Goal: Task Accomplishment & Management: Use online tool/utility

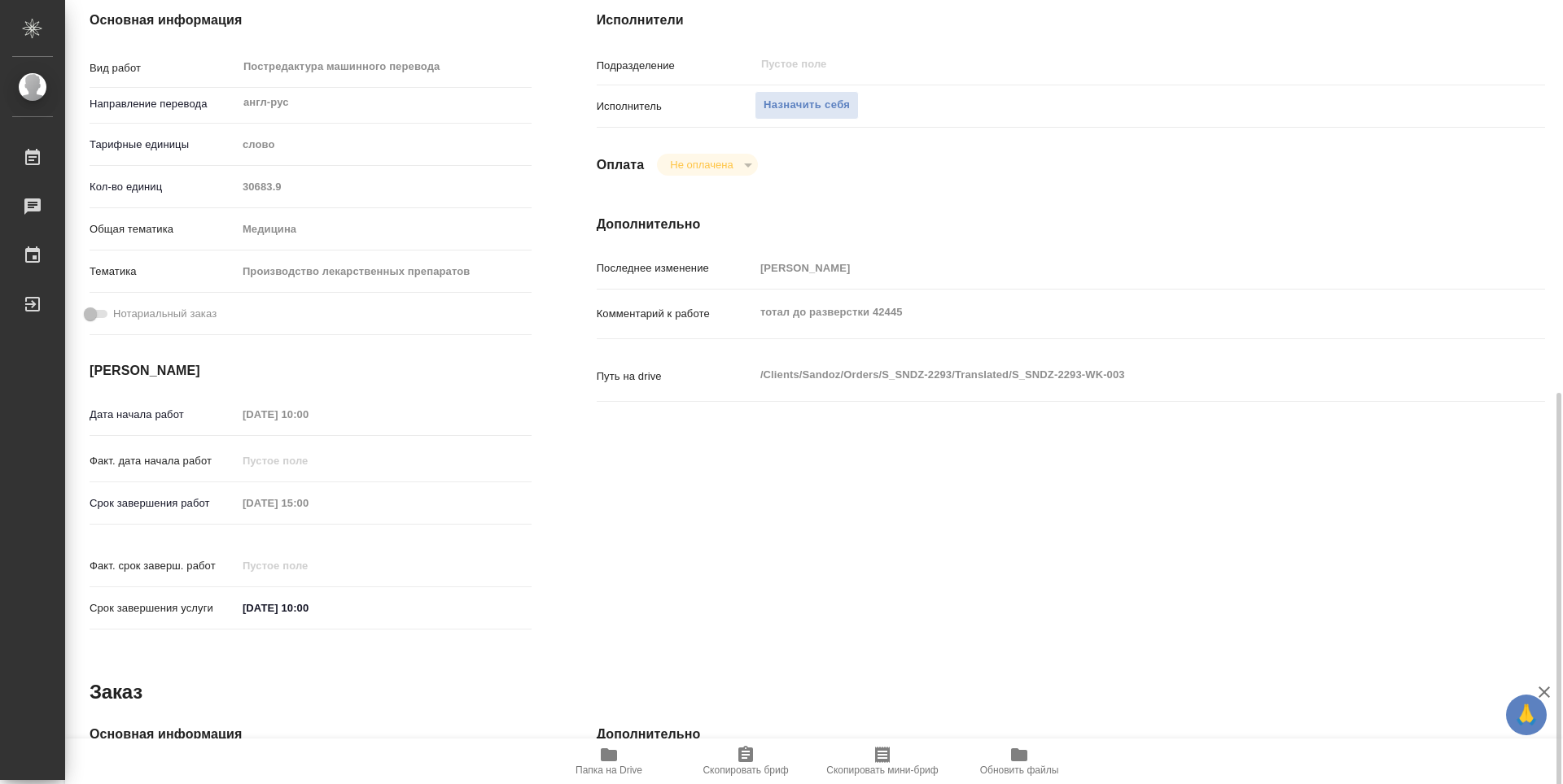
scroll to position [407, 0]
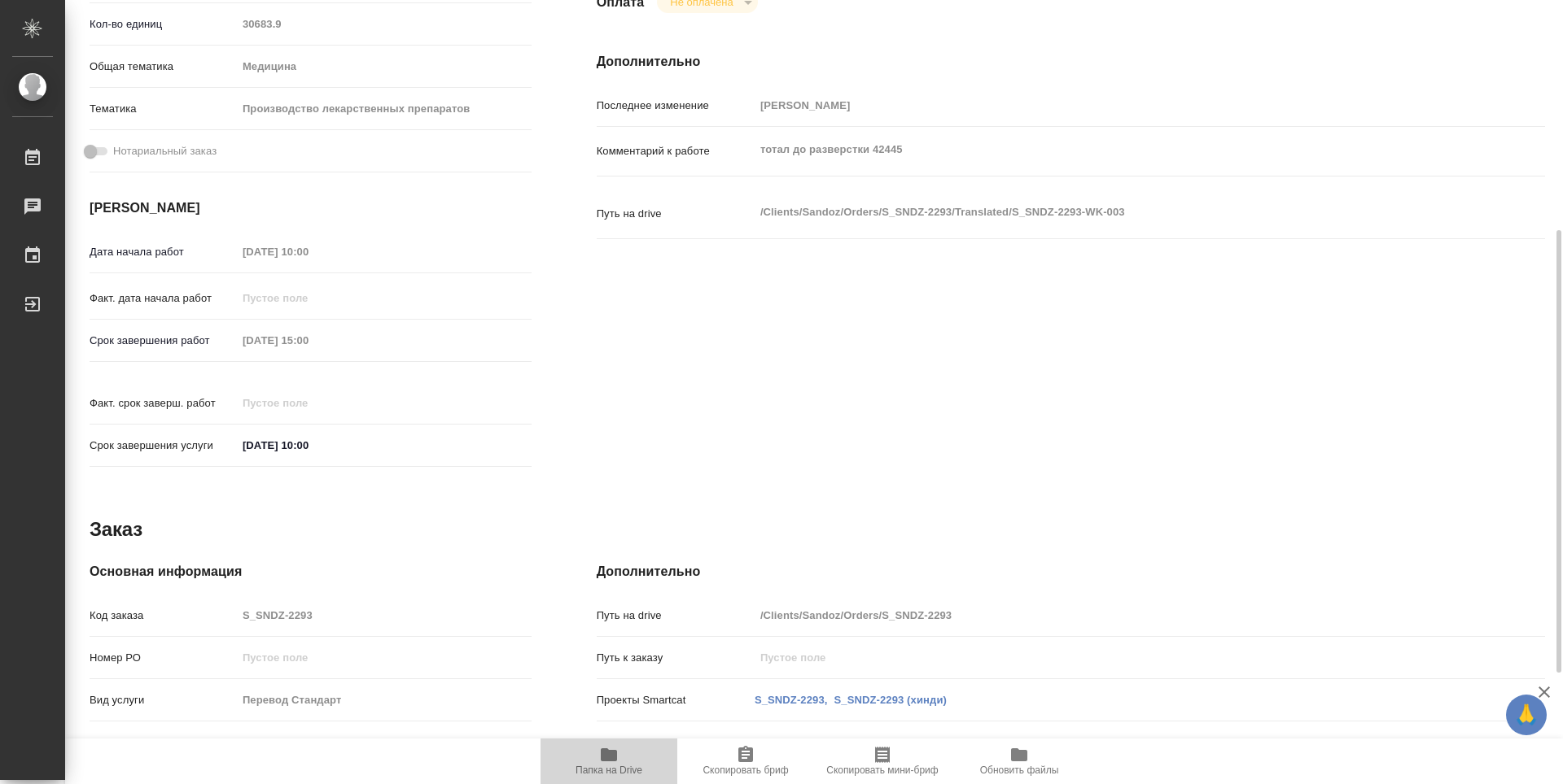
click at [602, 764] on icon "button" at bounding box center [609, 755] width 20 height 20
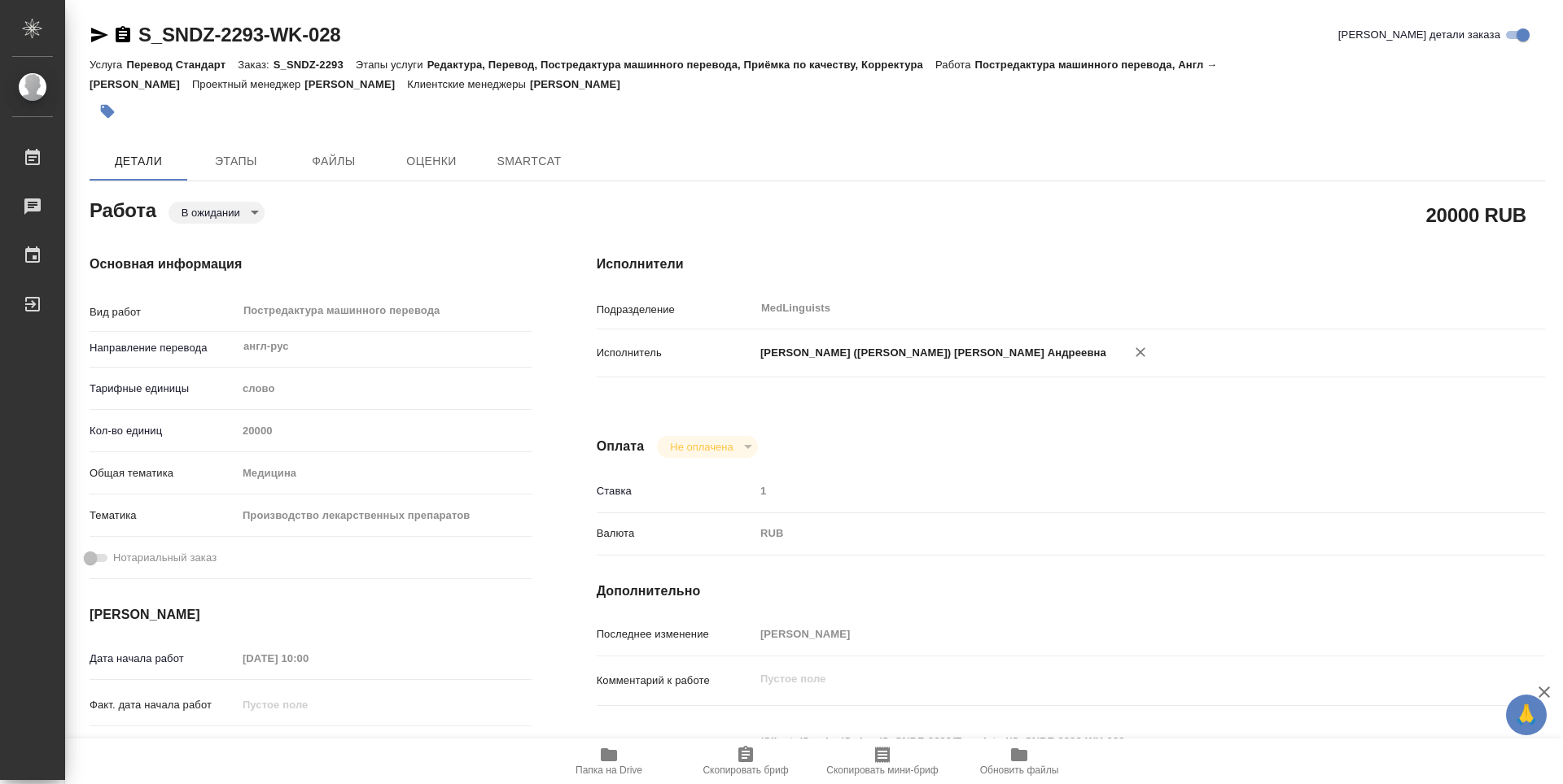
type textarea "x"
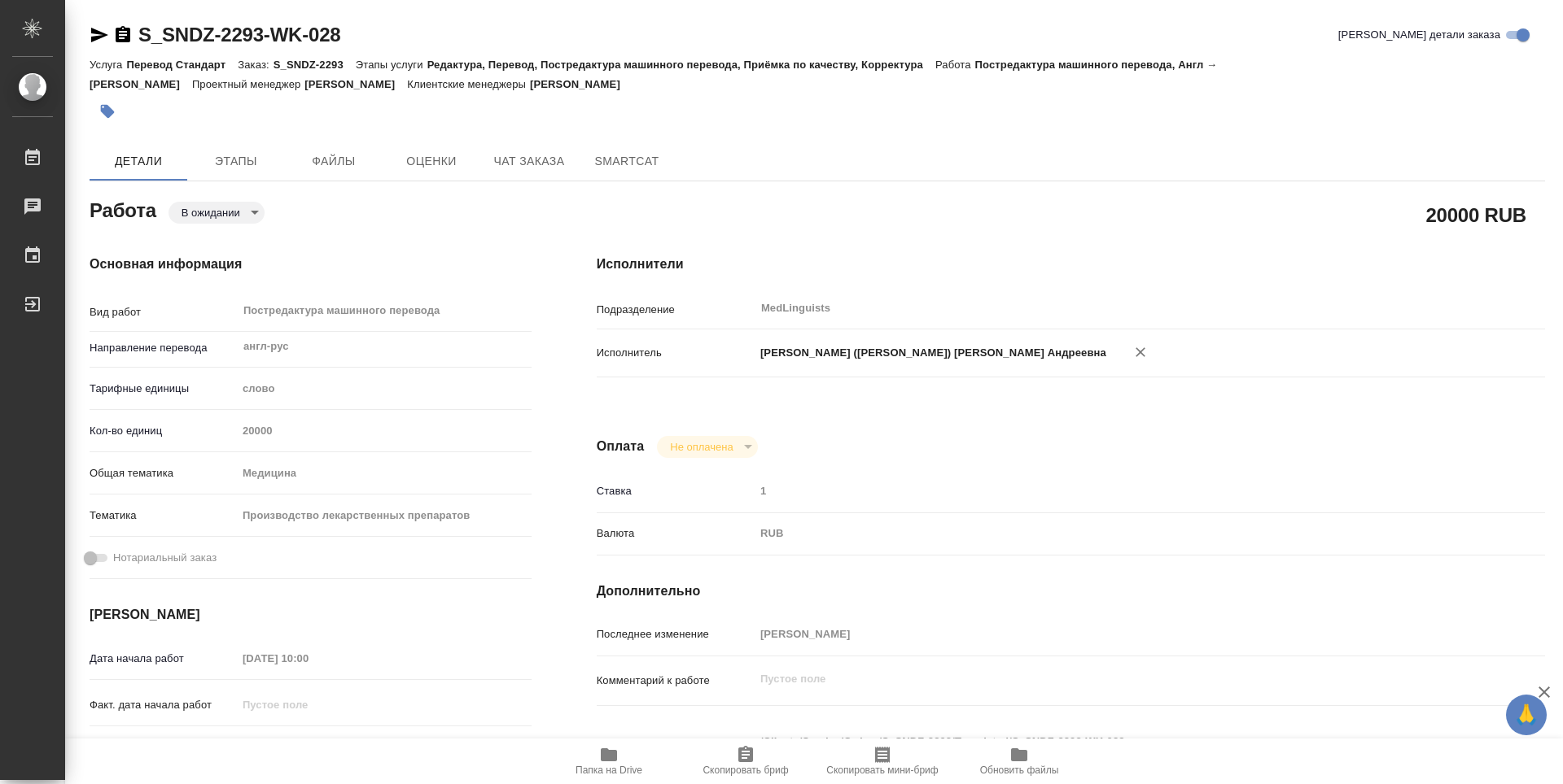
type textarea "x"
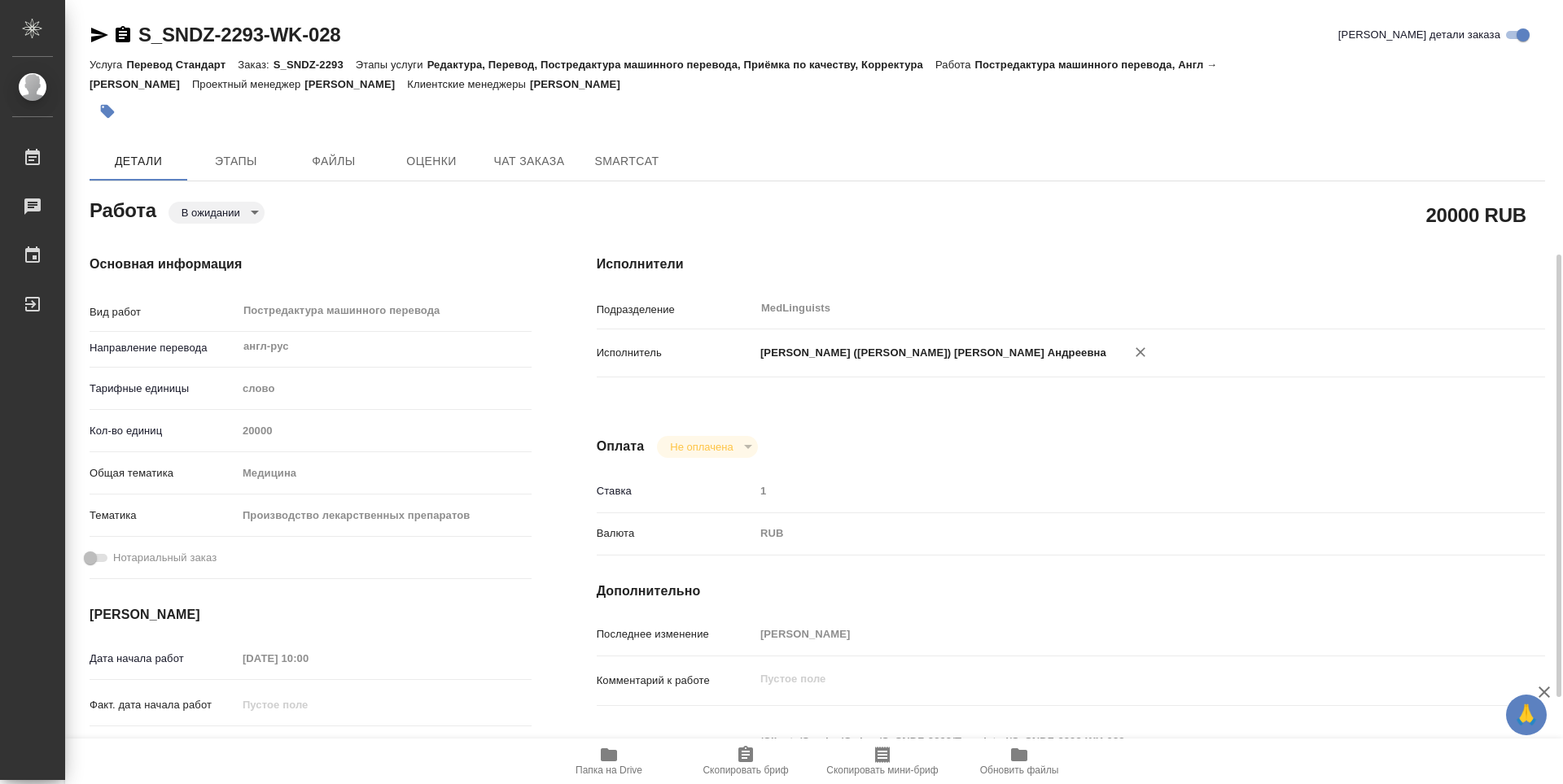
scroll to position [244, 0]
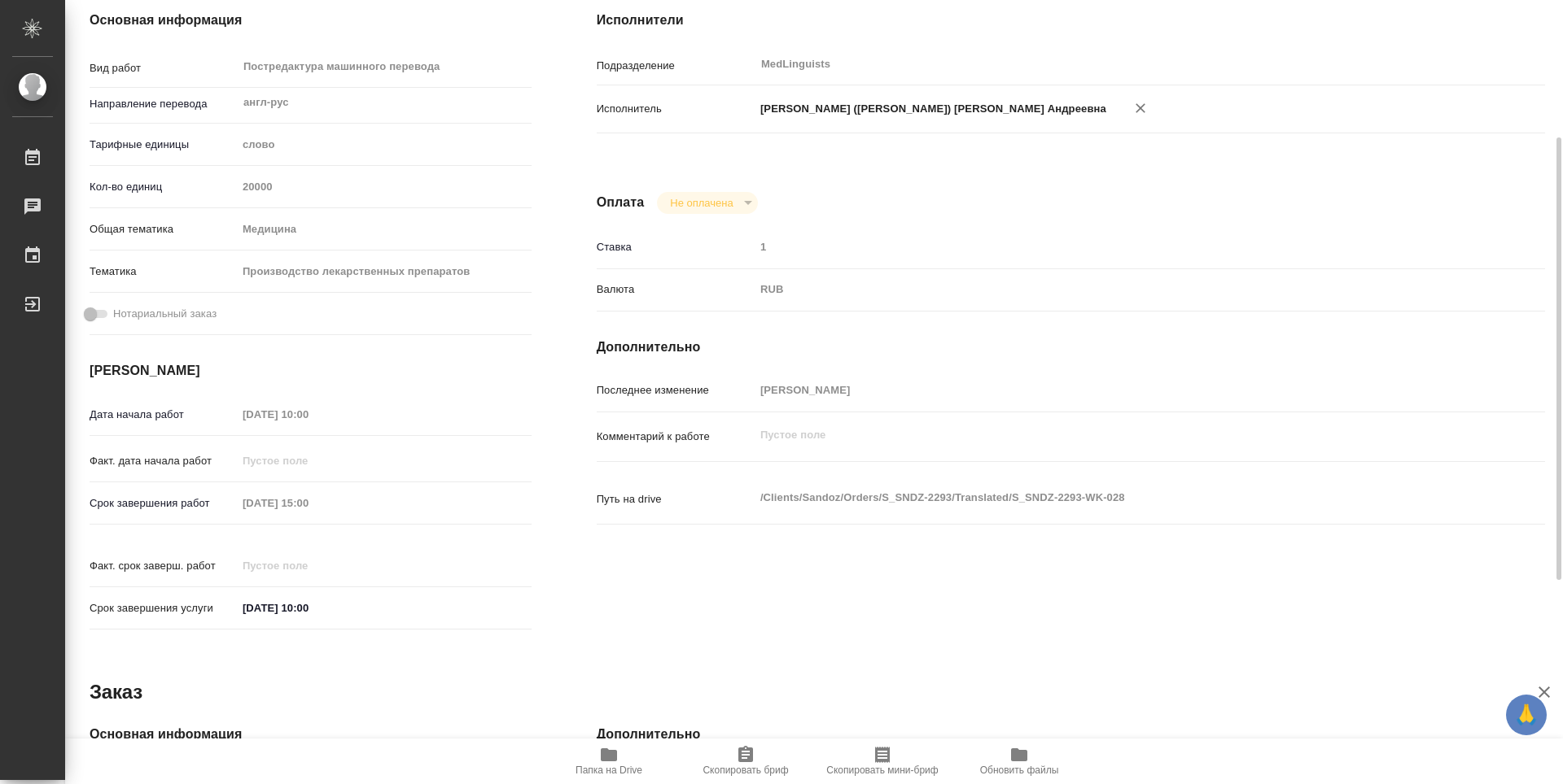
type textarea "x"
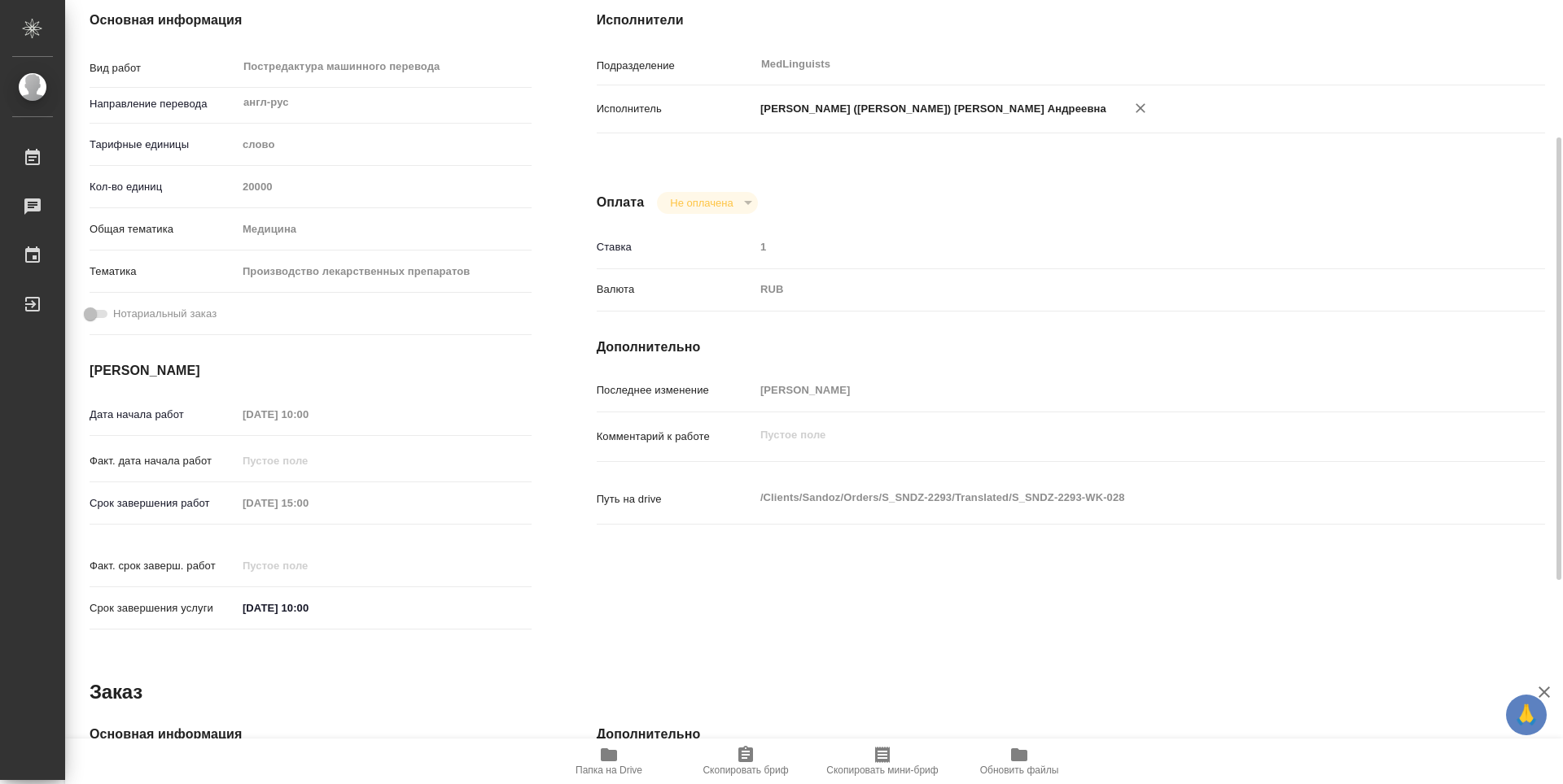
click at [595, 762] on span "Папка на Drive" at bounding box center [608, 761] width 117 height 31
